Goal: Transaction & Acquisition: Download file/media

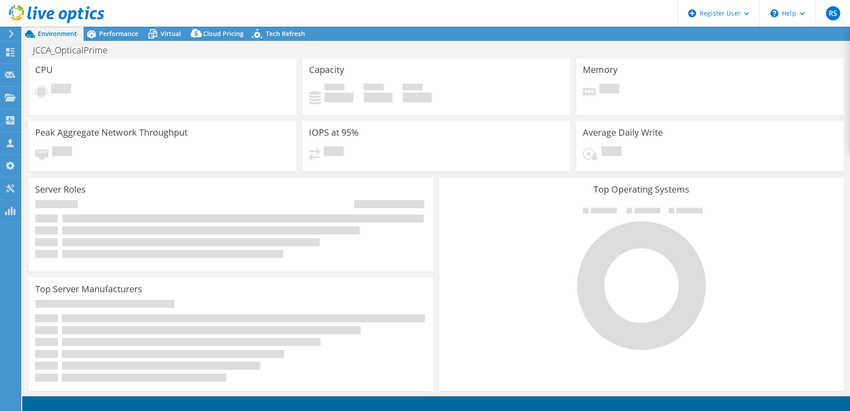
select select "USD"
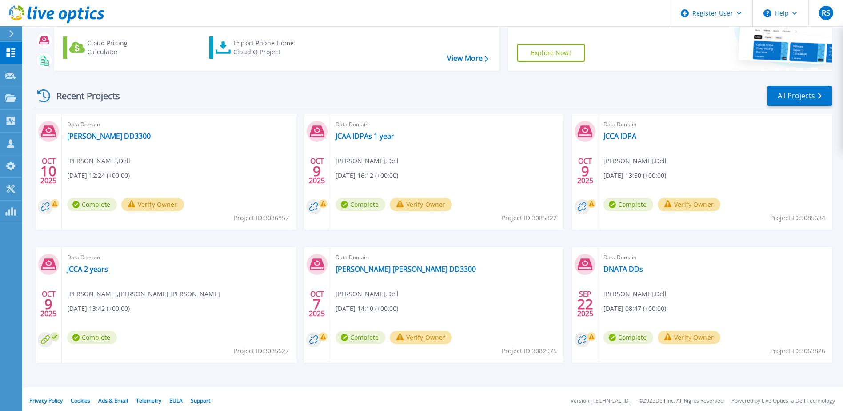
scroll to position [82, 0]
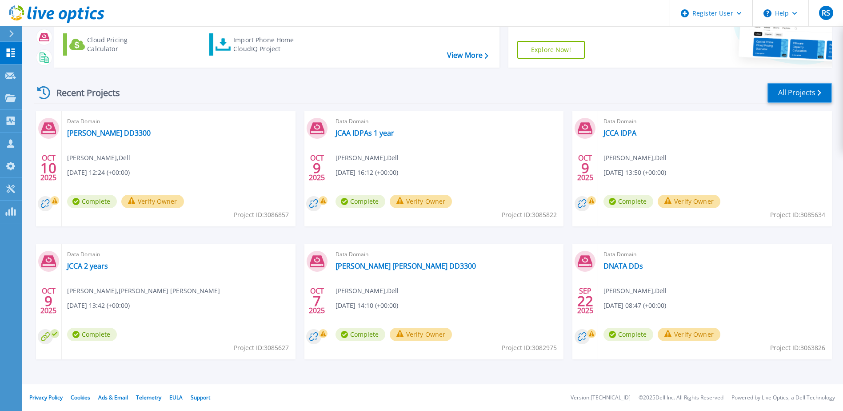
click at [798, 97] on link "All Projects" at bounding box center [800, 93] width 64 height 20
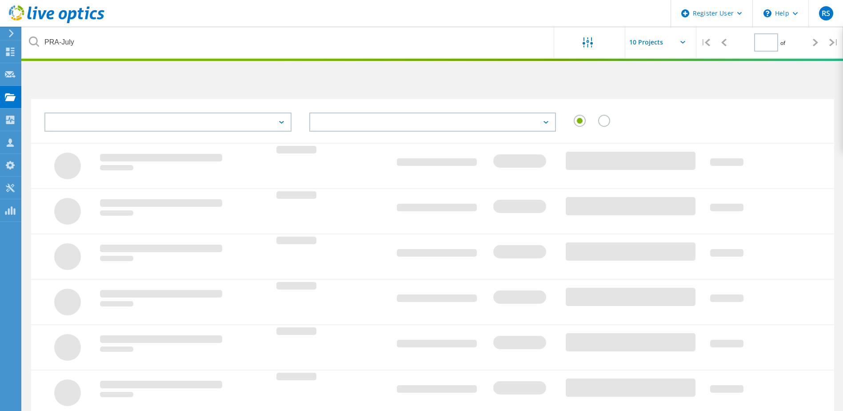
type input "1"
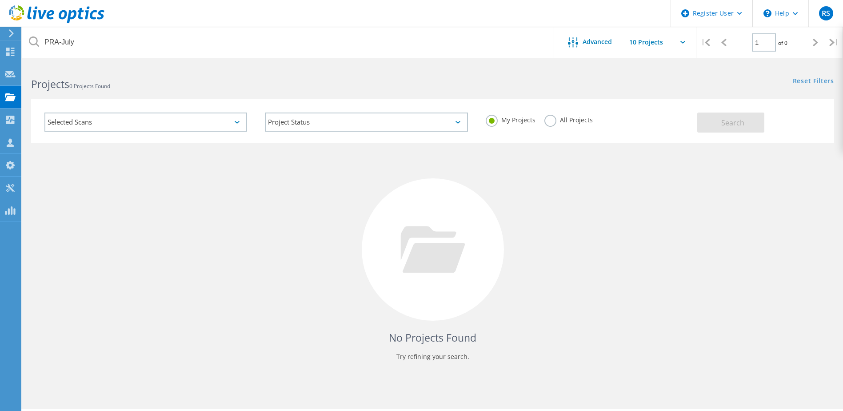
click at [555, 119] on label "All Projects" at bounding box center [569, 119] width 48 height 8
click at [0, 0] on input "All Projects" at bounding box center [0, 0] width 0 height 0
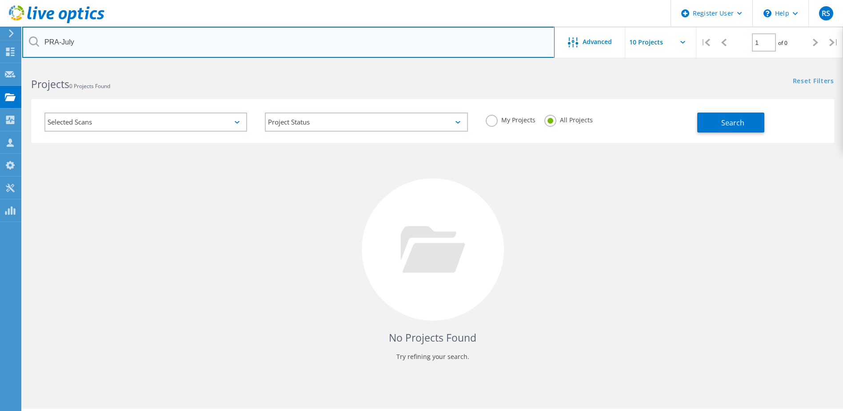
drag, startPoint x: 87, startPoint y: 44, endPoint x: 44, endPoint y: 44, distance: 43.1
click at [44, 44] on input "PRA-July" at bounding box center [288, 42] width 533 height 31
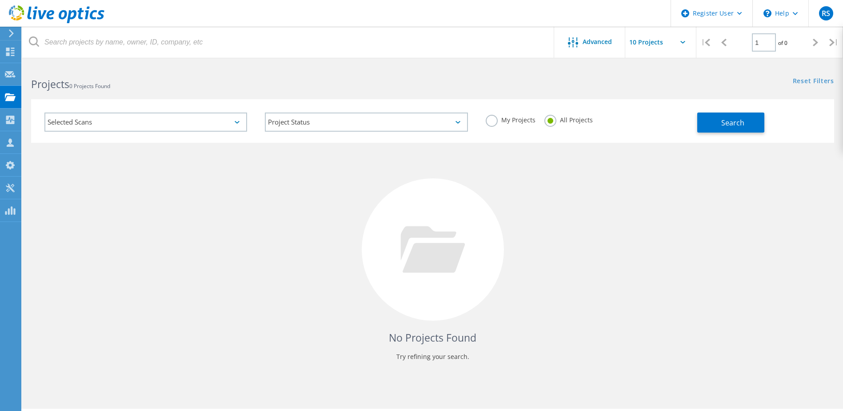
drag, startPoint x: 479, startPoint y: 77, endPoint x: 528, endPoint y: 76, distance: 49.4
click at [479, 77] on div "Reset Filters Show Filters" at bounding box center [638, 72] width 410 height 16
click at [496, 123] on label "My Projects" at bounding box center [511, 119] width 50 height 8
click at [0, 0] on input "My Projects" at bounding box center [0, 0] width 0 height 0
click at [726, 123] on span "Search" at bounding box center [733, 123] width 23 height 10
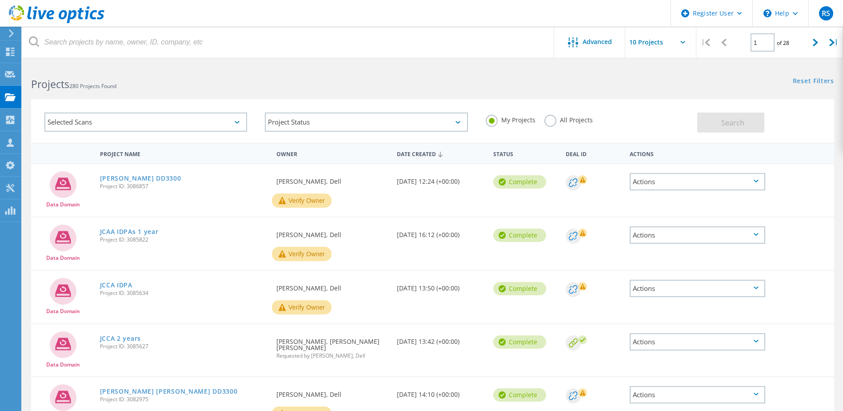
click at [548, 118] on label "All Projects" at bounding box center [569, 119] width 48 height 8
click at [0, 0] on input "All Projects" at bounding box center [0, 0] width 0 height 0
click at [758, 124] on button "Search" at bounding box center [731, 122] width 67 height 20
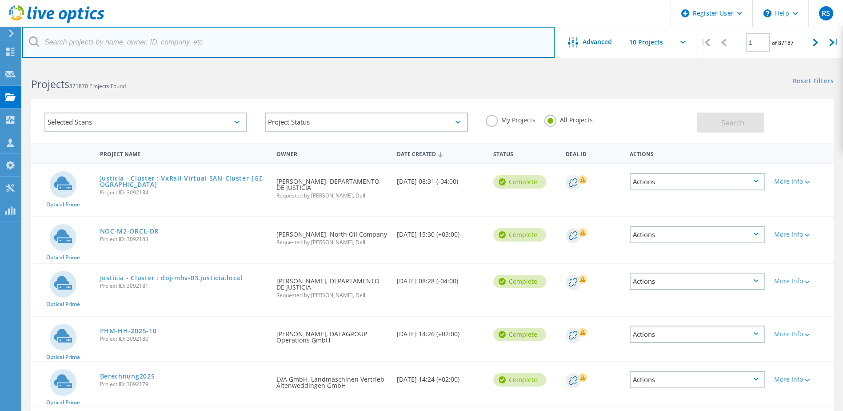
click at [144, 49] on input "text" at bounding box center [288, 42] width 533 height 31
type input "kasai"
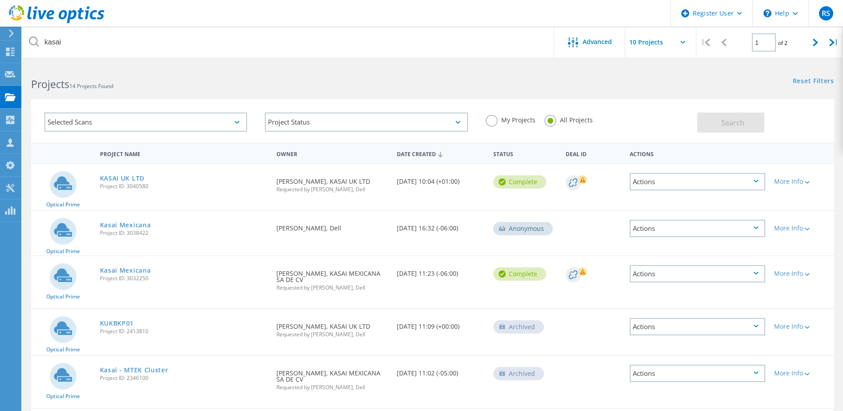
click at [139, 179] on link "KASAI UK LTD" at bounding box center [122, 178] width 44 height 6
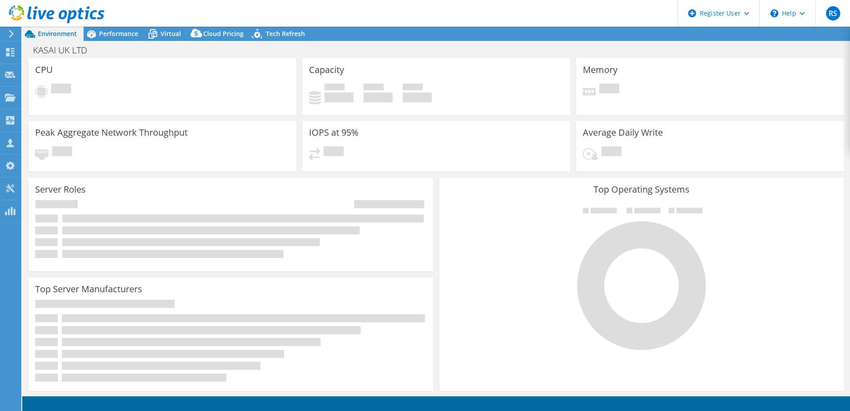
select select "USD"
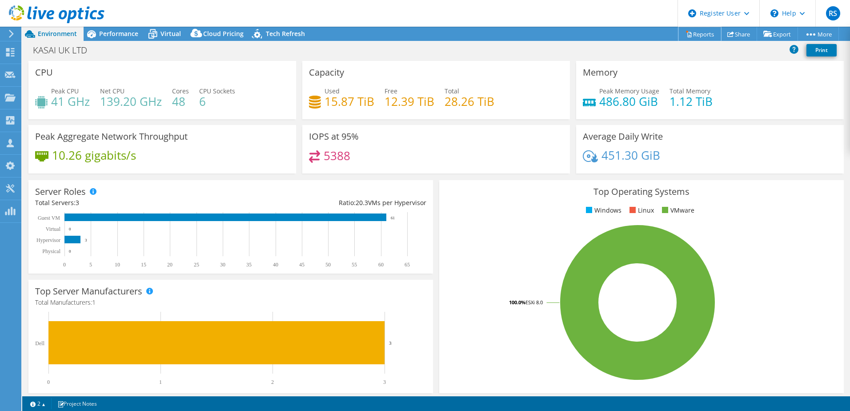
click at [710, 34] on link "Reports" at bounding box center [699, 34] width 43 height 14
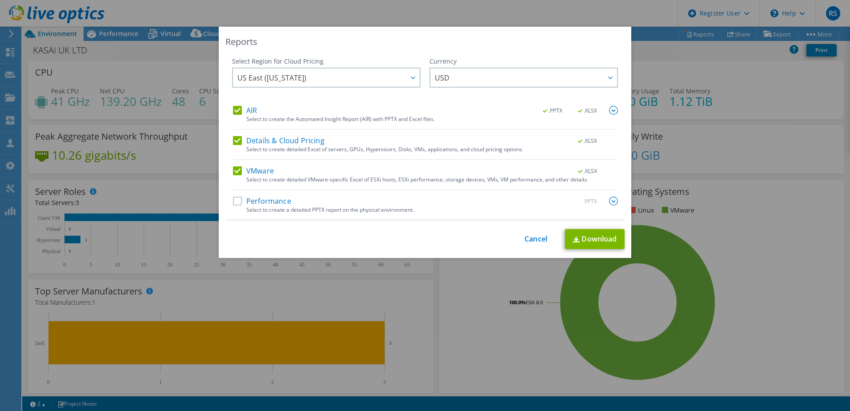
click at [233, 141] on label "Details & Cloud Pricing" at bounding box center [279, 140] width 92 height 9
click at [0, 0] on input "Details & Cloud Pricing" at bounding box center [0, 0] width 0 height 0
click at [236, 200] on label "Performance" at bounding box center [262, 200] width 58 height 9
click at [0, 0] on input "Performance" at bounding box center [0, 0] width 0 height 0
click at [510, 68] on span "USD" at bounding box center [526, 77] width 182 height 18
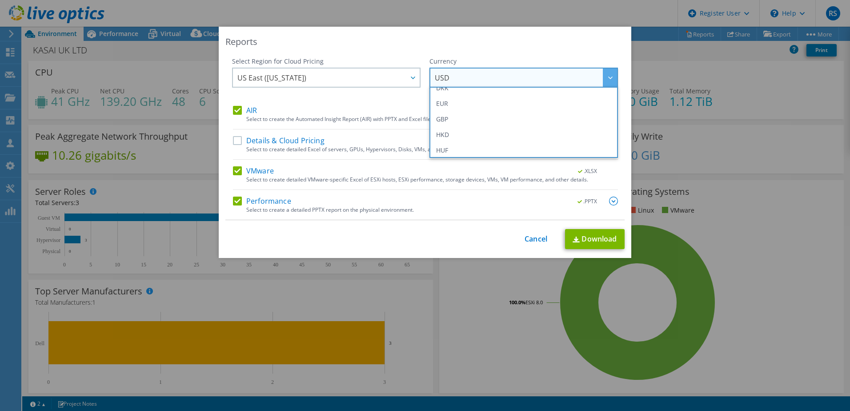
scroll to position [133, 0]
click at [483, 107] on li "GBP" at bounding box center [524, 104] width 184 height 16
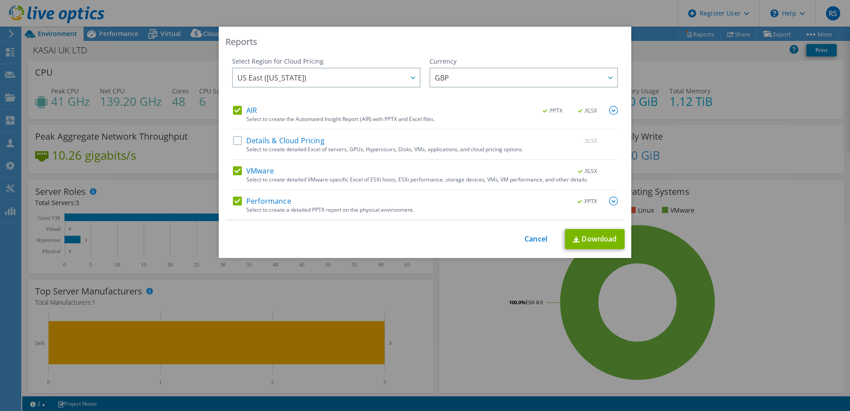
click at [273, 140] on label "Details & Cloud Pricing" at bounding box center [279, 140] width 92 height 9
click at [0, 0] on input "Details & Cloud Pricing" at bounding box center [0, 0] width 0 height 0
click at [612, 239] on link "Download" at bounding box center [595, 239] width 60 height 20
click at [525, 237] on link "Cancel" at bounding box center [536, 239] width 23 height 8
